Goal: Task Accomplishment & Management: Manage account settings

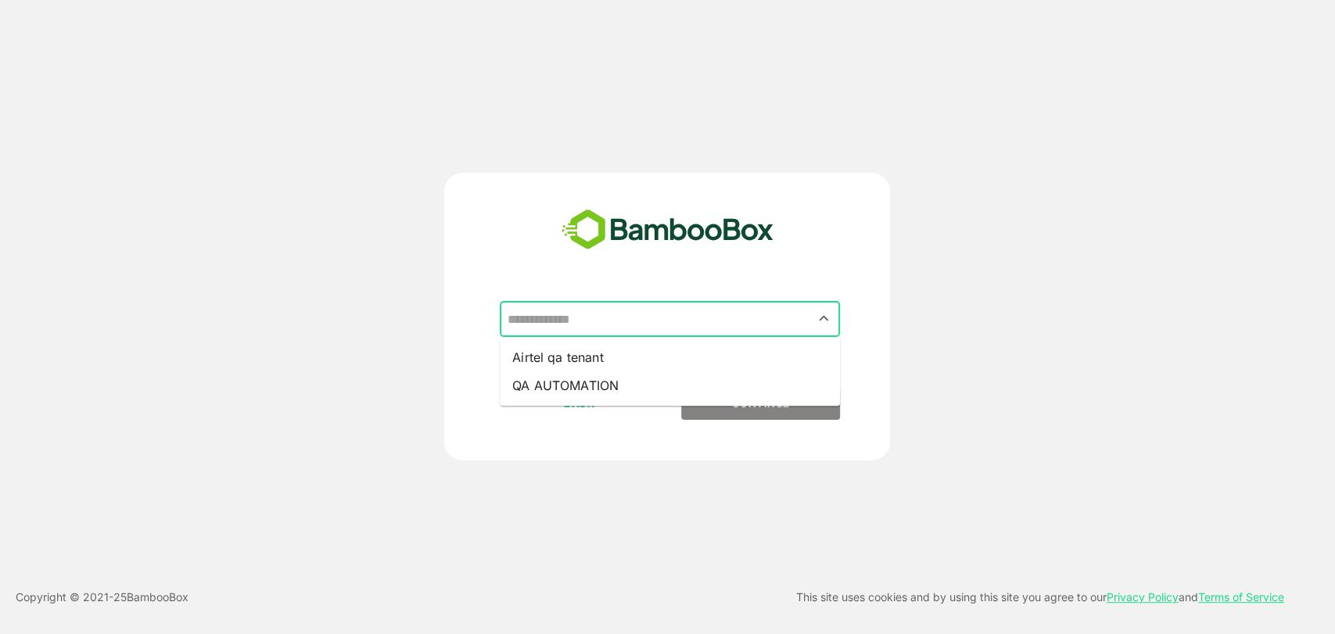
click at [713, 322] on input "text" at bounding box center [670, 319] width 334 height 30
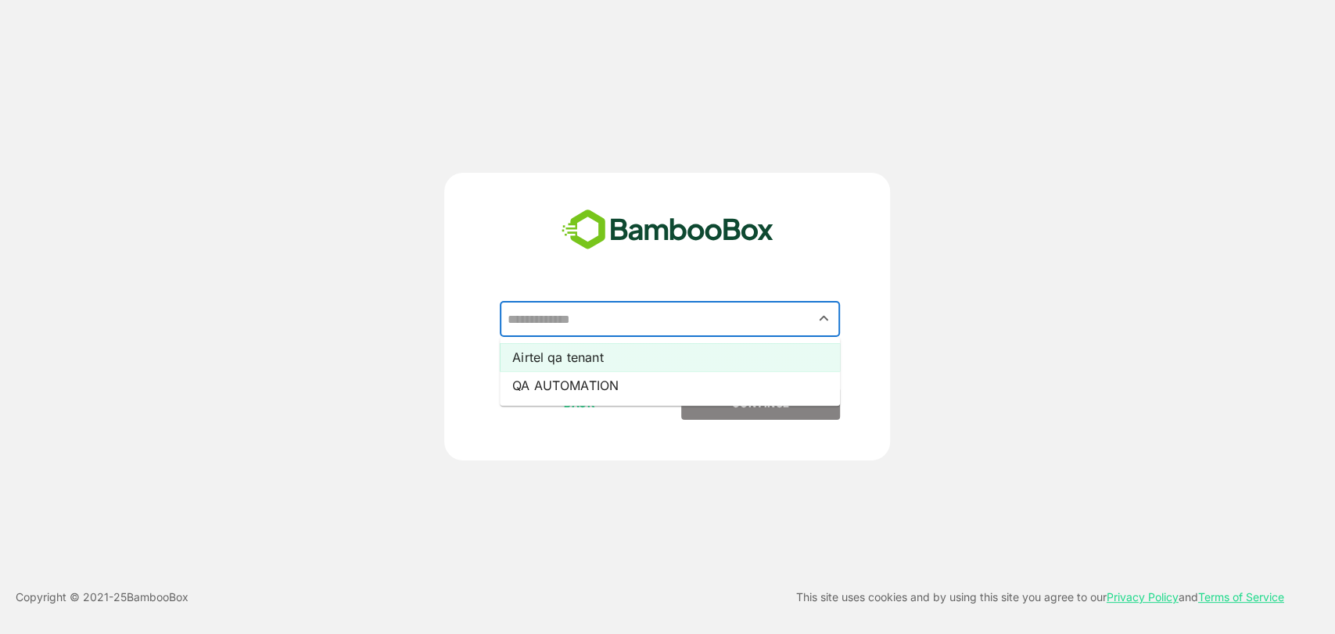
click at [568, 365] on li "Airtel qa tenant" at bounding box center [670, 357] width 340 height 28
type input "**********"
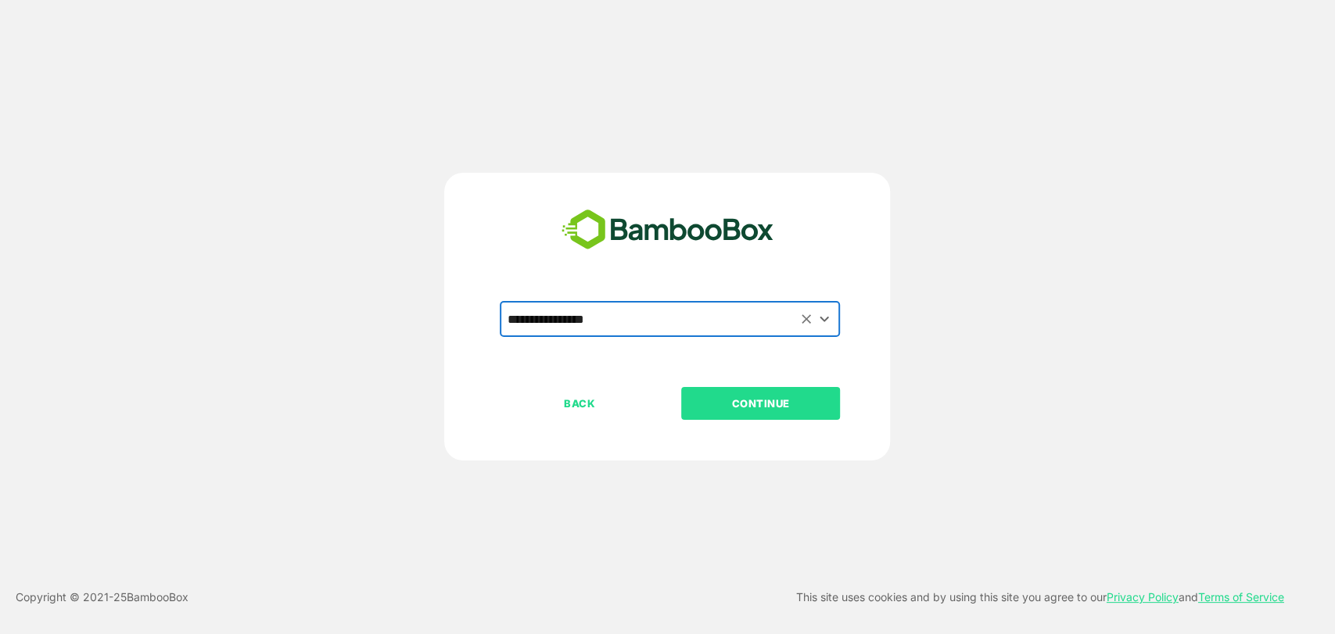
click at [763, 393] on button "CONTINUE" at bounding box center [760, 403] width 159 height 33
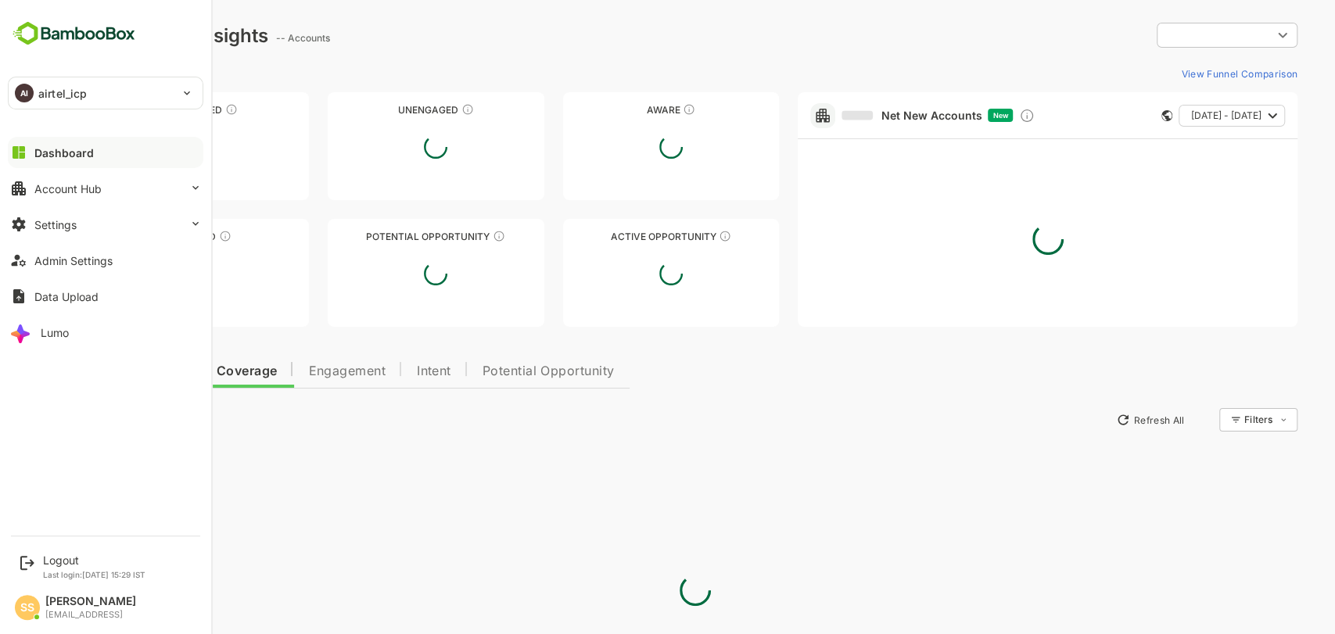
type input "****"
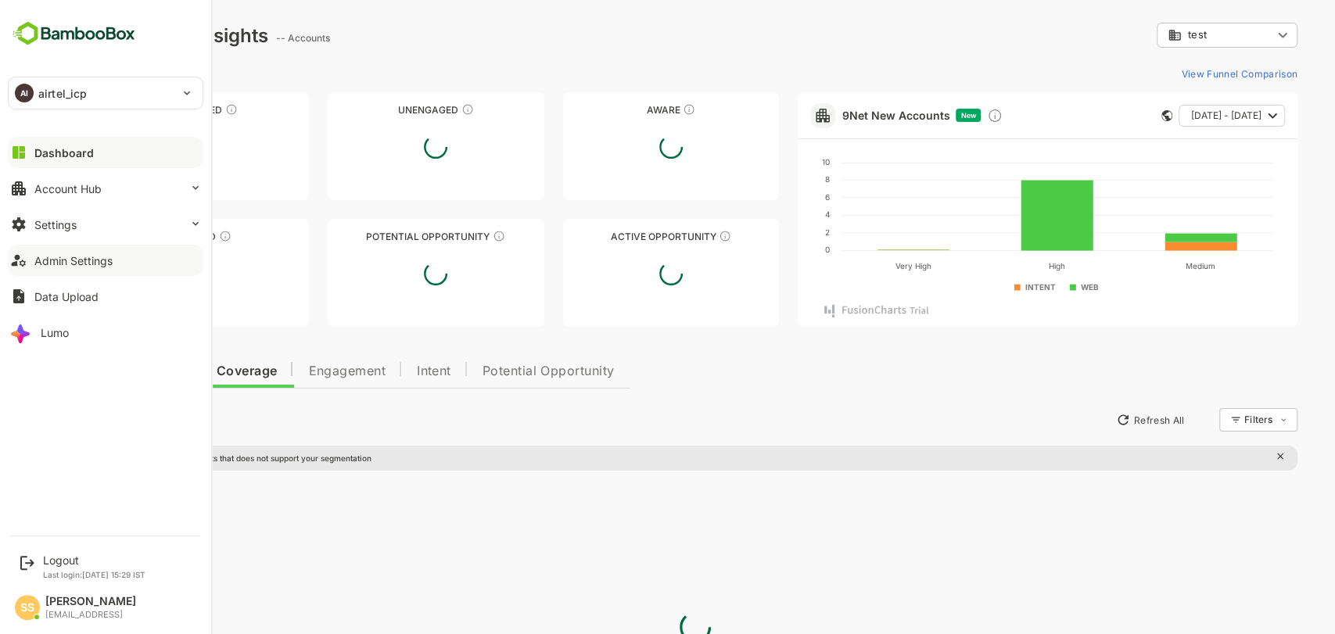
click at [82, 245] on button "Admin Settings" at bounding box center [106, 260] width 196 height 31
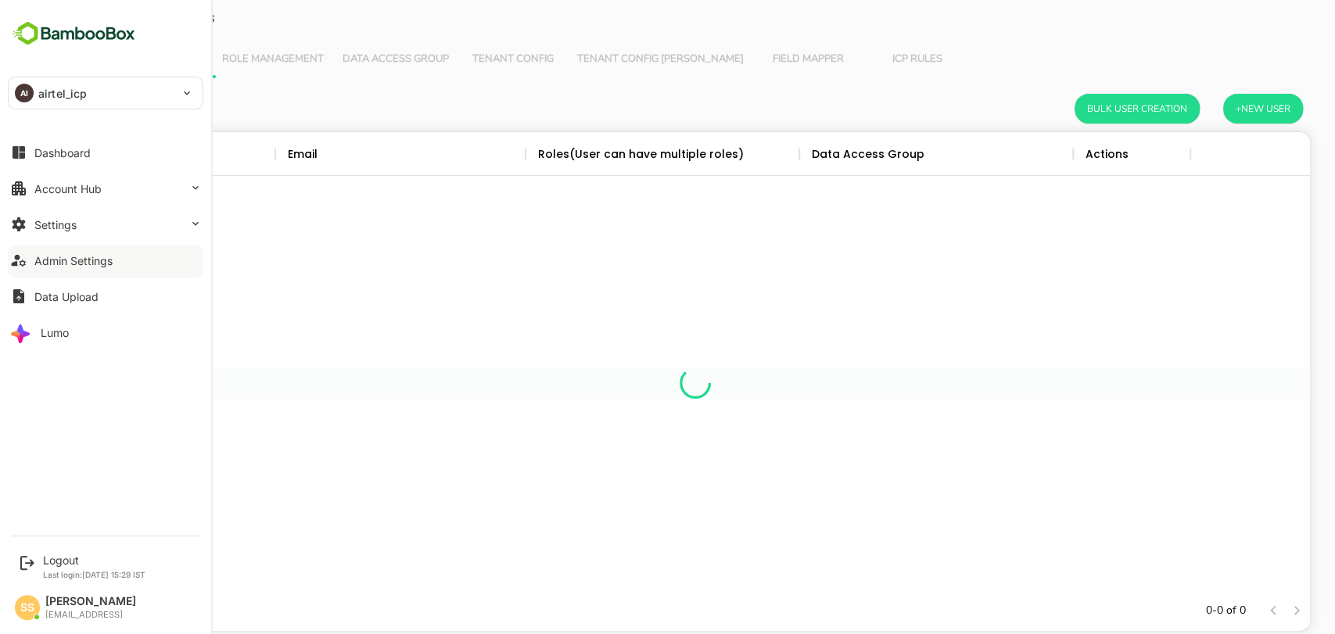
scroll to position [444, 1204]
click at [88, 268] on button "Admin Settings" at bounding box center [106, 260] width 196 height 31
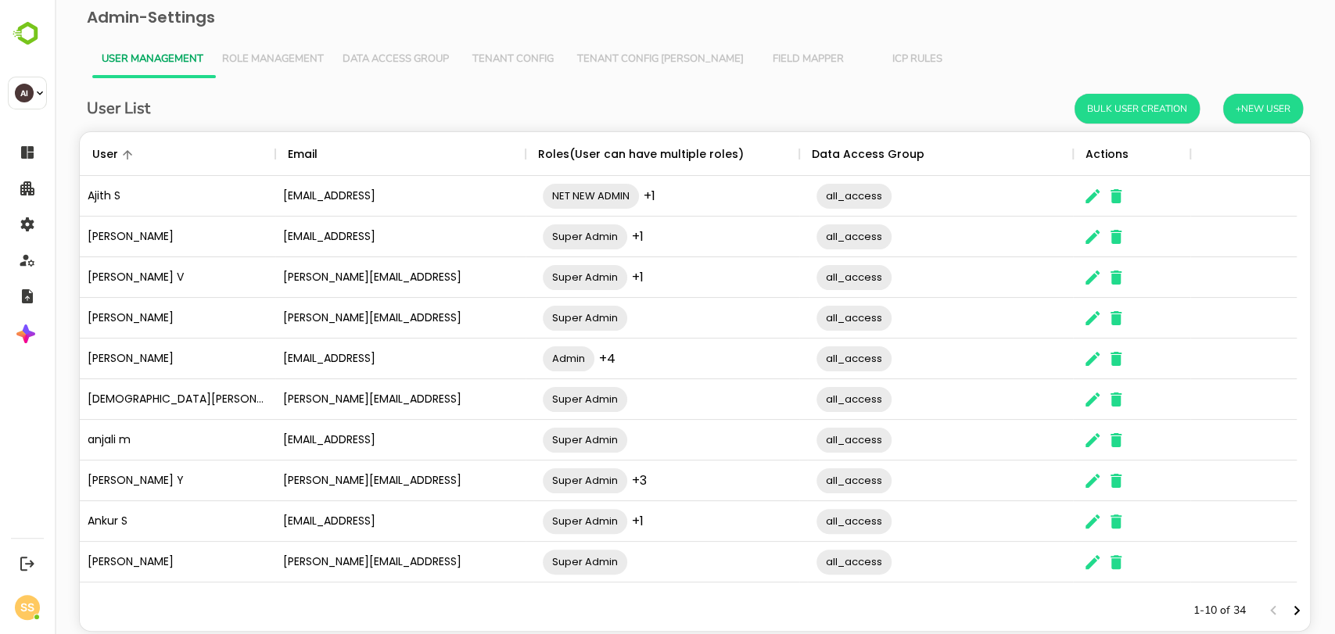
scroll to position [444, 1204]
click at [631, 61] on span "Tenant Config [PERSON_NAME]" at bounding box center [660, 59] width 167 height 13
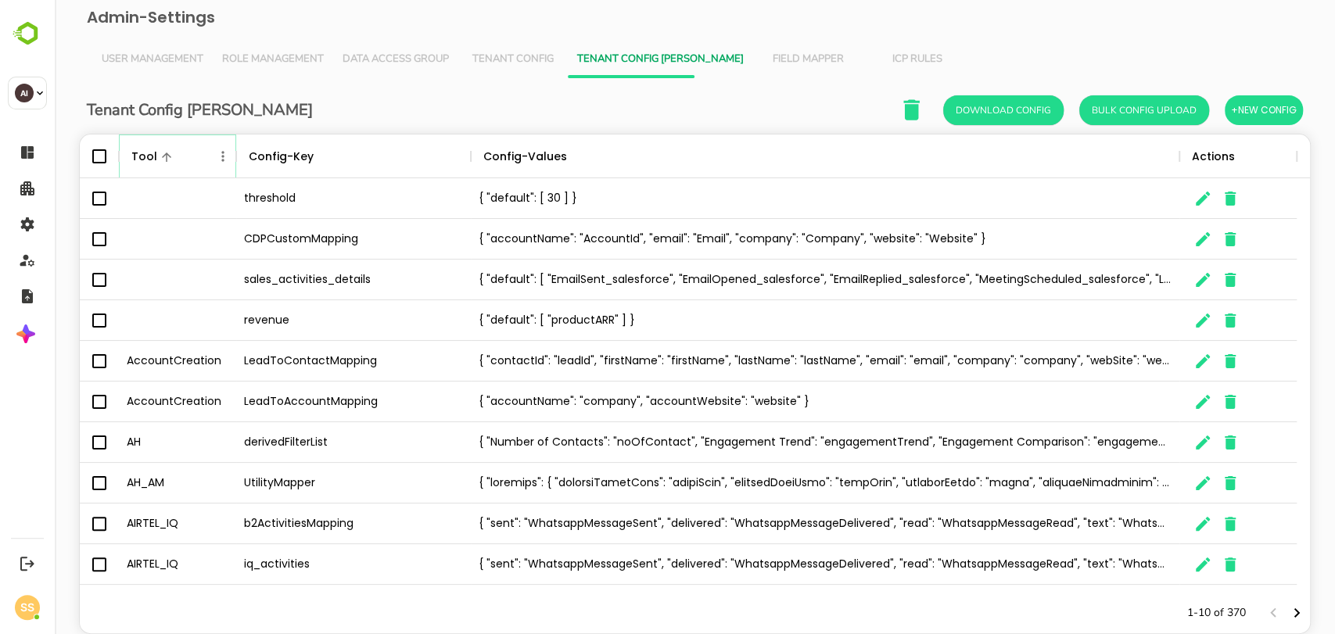
click at [225, 164] on button "Menu" at bounding box center [223, 156] width 20 height 20
click at [158, 270] on li "Filter" at bounding box center [179, 271] width 108 height 28
click at [434, 223] on input "Value" at bounding box center [396, 214] width 149 height 23
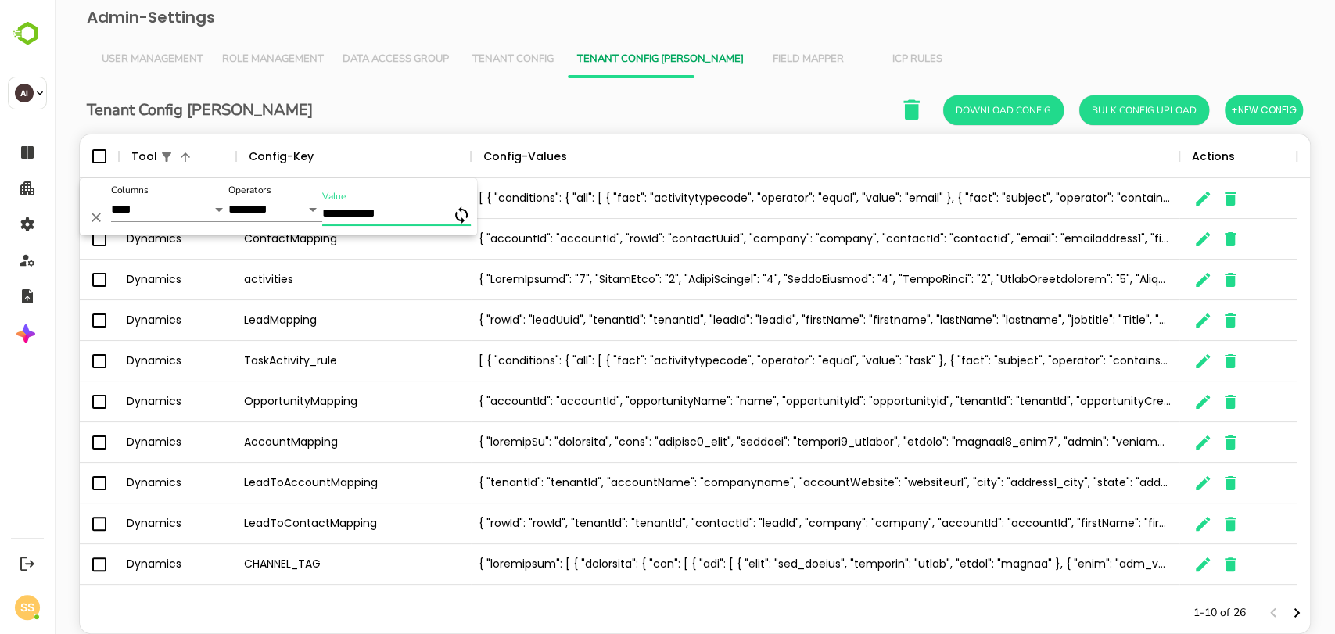
type input "**********"
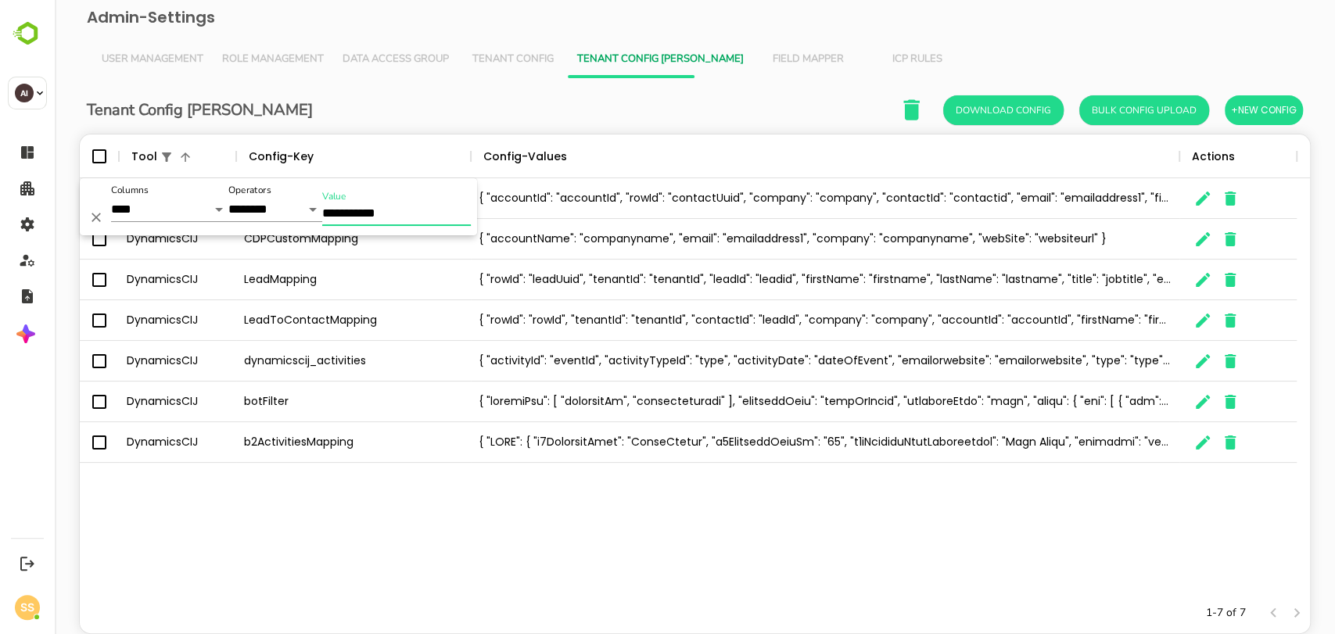
click at [368, 556] on div "DynamicsCIJ ContactMapping { "accountId": "accountId", "rowId": "contactUuid", …" at bounding box center [695, 385] width 1230 height 415
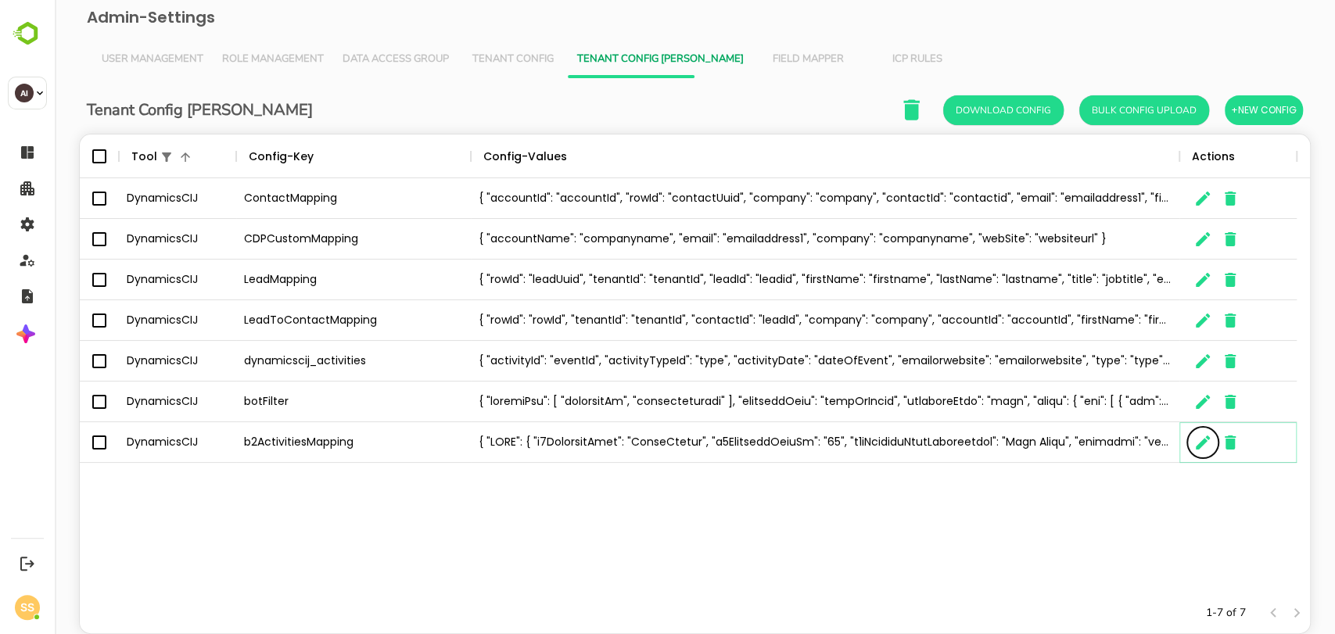
click at [1199, 443] on icon "The User Data" at bounding box center [1203, 442] width 19 height 19
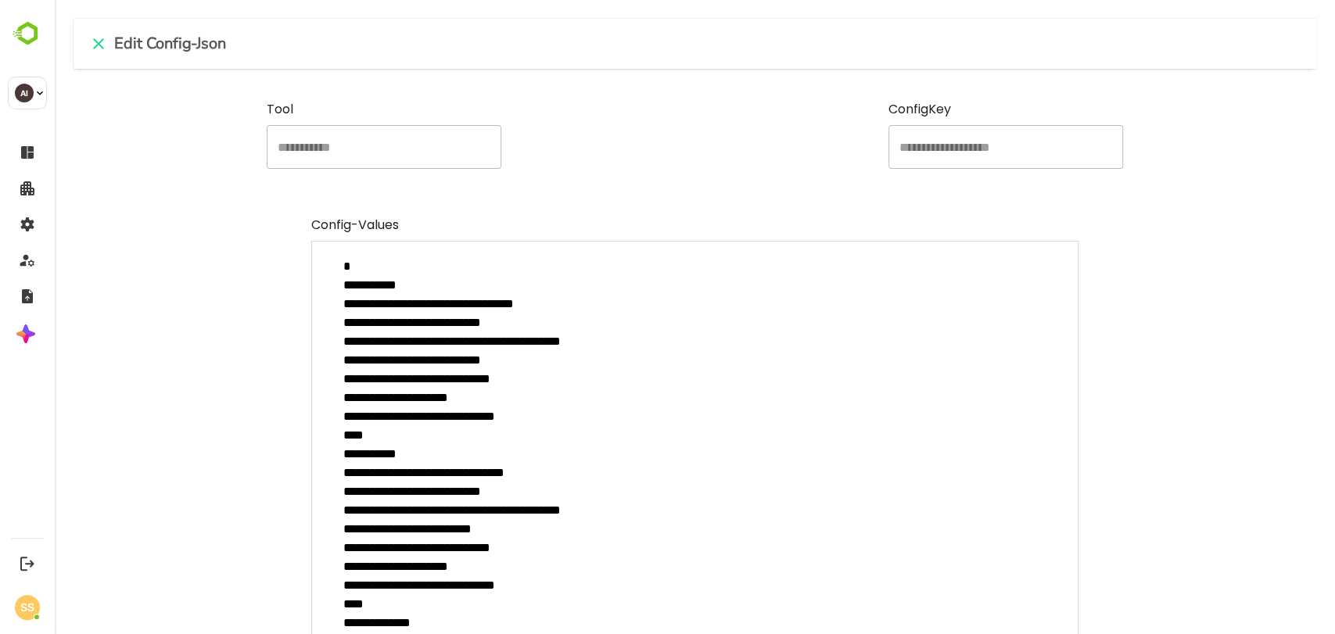
type textarea "*"
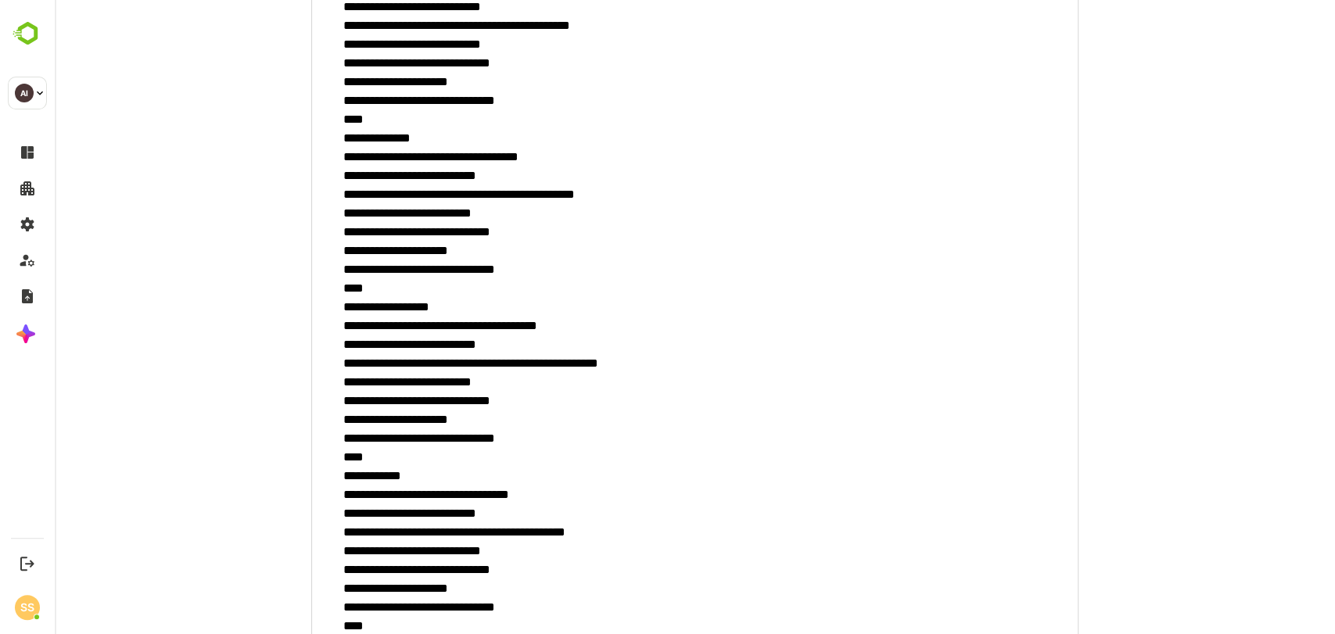
scroll to position [695, 0]
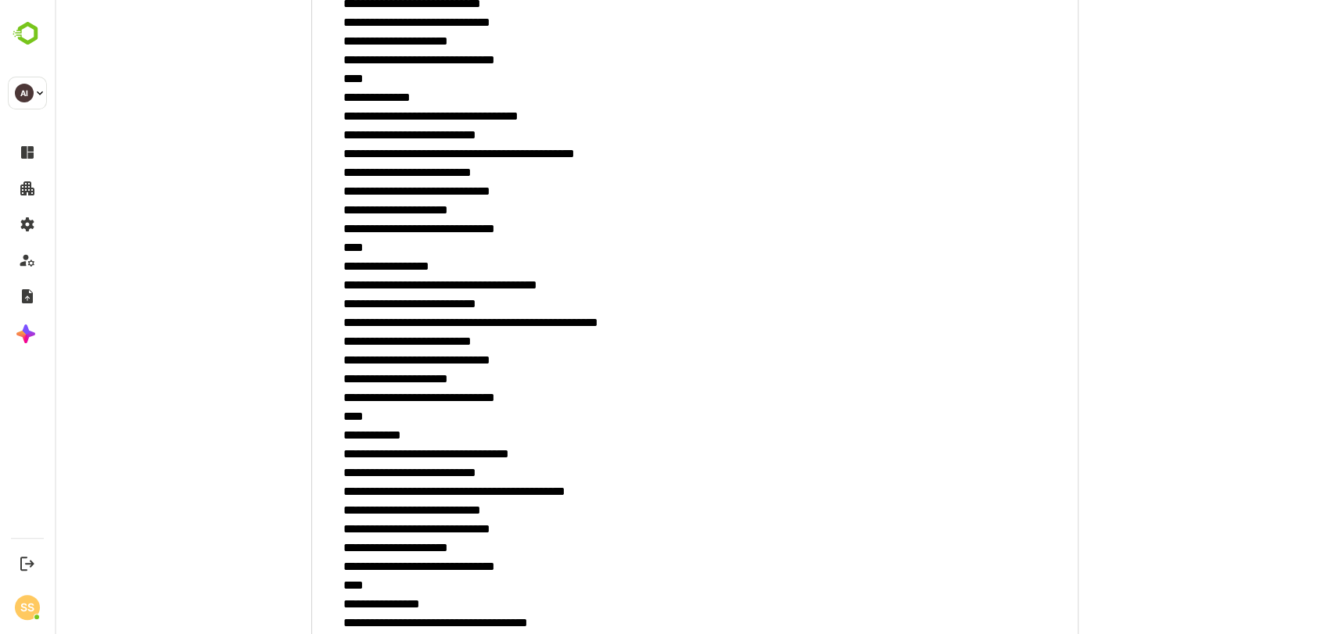
click at [972, 390] on textarea "minimum height" at bounding box center [695, 272] width 768 height 1452
